Goal: Error: Submit feedback/report problem

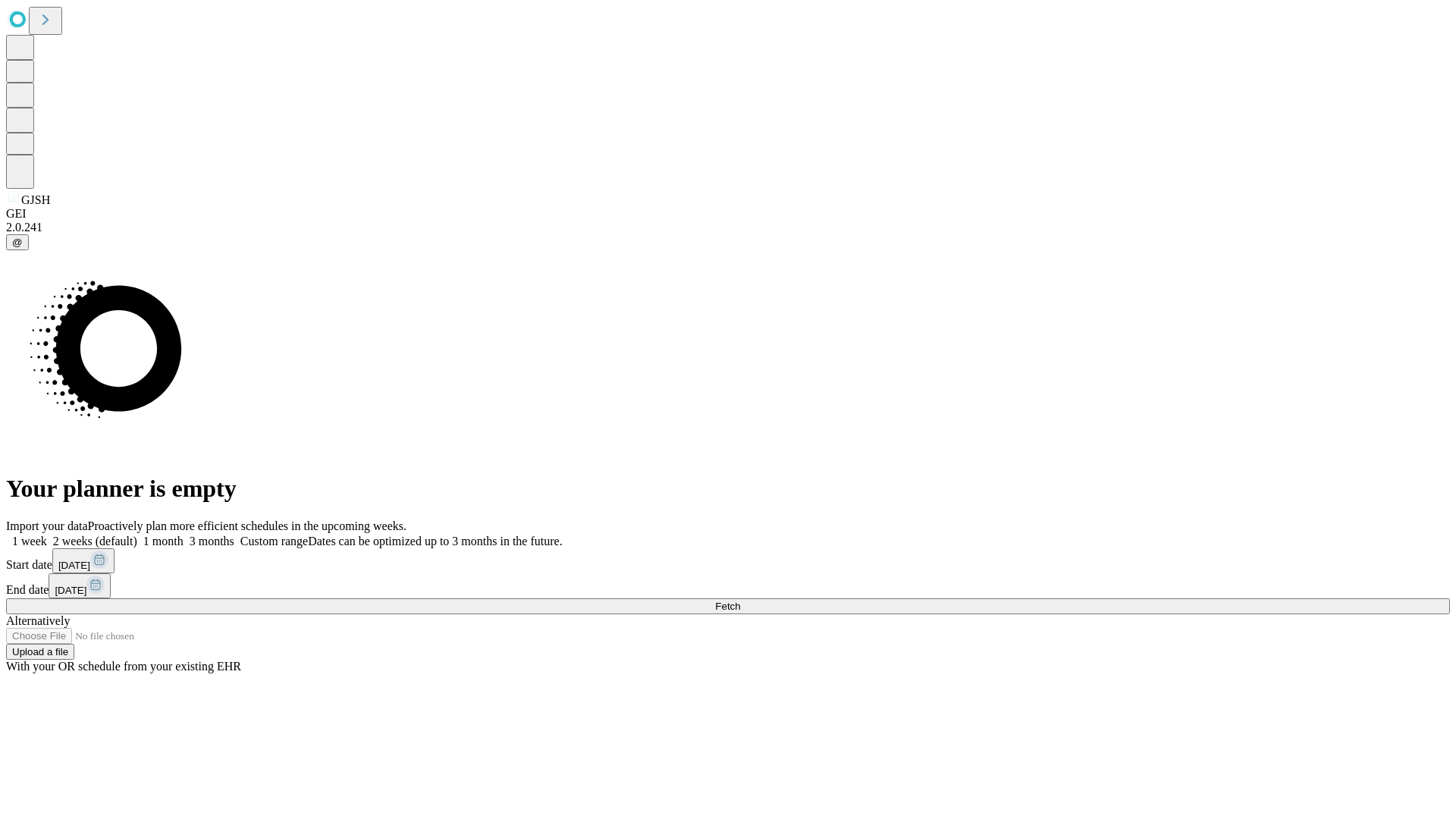
click at [1175, 599] on button "Fetch" at bounding box center [728, 606] width 1444 height 16
